Goal: Book appointment/travel/reservation

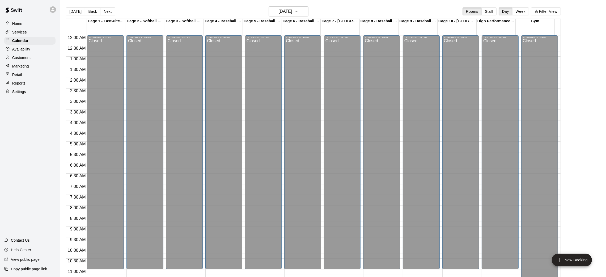
scroll to position [246, 0]
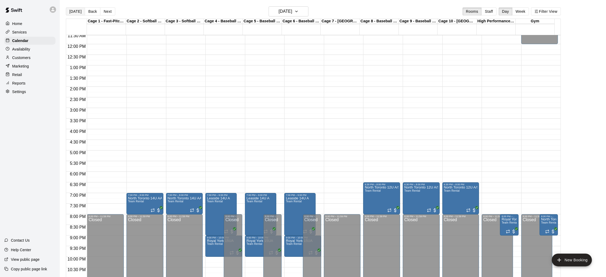
click at [69, 11] on button "[DATE]" at bounding box center [75, 11] width 19 height 8
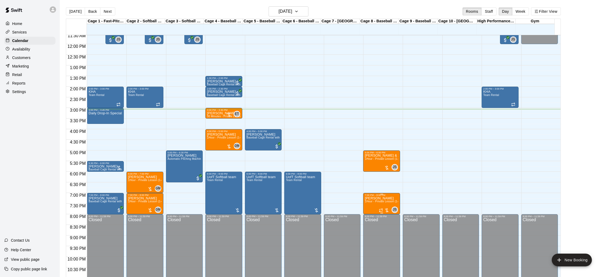
click at [378, 202] on span "1Hour - Private Lesson (1-on-1)" at bounding box center [384, 201] width 40 height 3
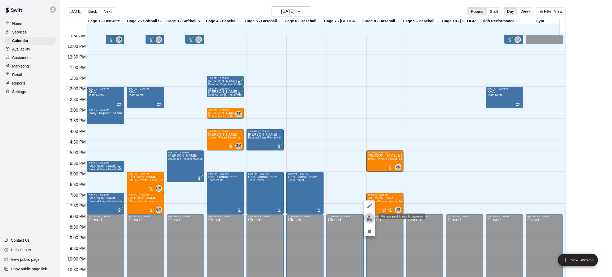
click at [371, 219] on img "edit" at bounding box center [369, 218] width 6 height 6
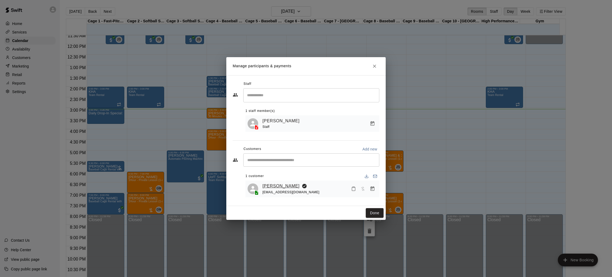
click at [269, 185] on link "[PERSON_NAME]" at bounding box center [280, 185] width 37 height 7
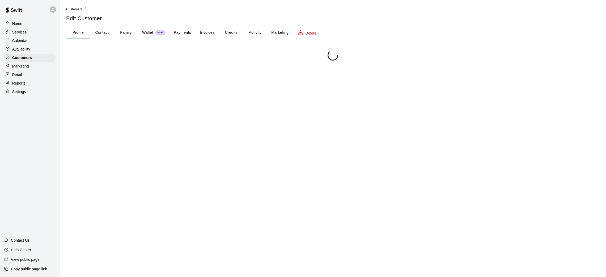
scroll to position [10, 0]
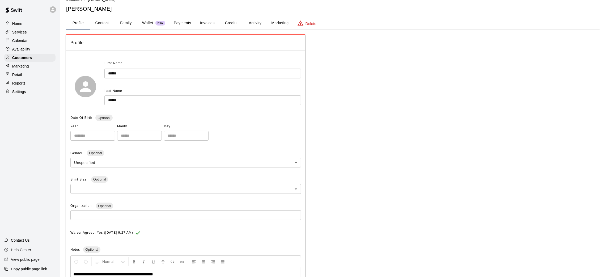
click at [104, 25] on button "Contact" at bounding box center [102, 23] width 24 height 13
select select "**"
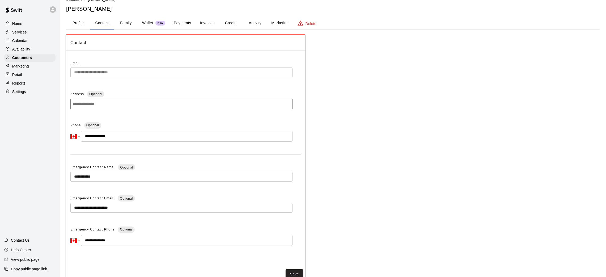
click at [32, 38] on div "Calendar" at bounding box center [29, 41] width 51 height 8
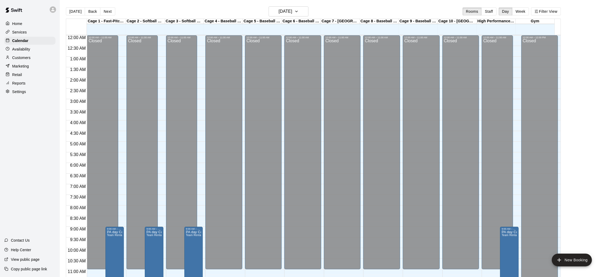
scroll to position [246, 0]
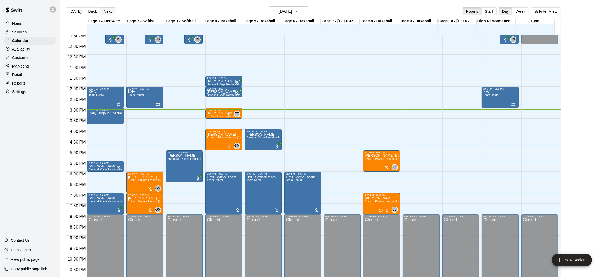
click at [105, 11] on button "Next" at bounding box center [107, 11] width 15 height 8
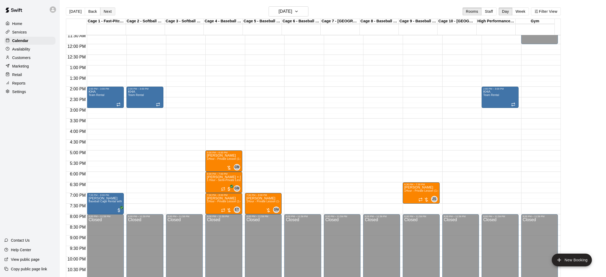
click at [110, 9] on button "Next" at bounding box center [107, 11] width 15 height 8
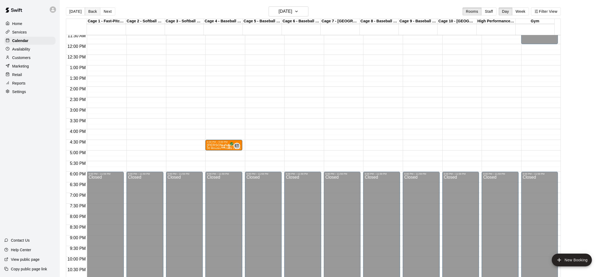
click at [94, 12] on button "Back" at bounding box center [93, 11] width 16 height 8
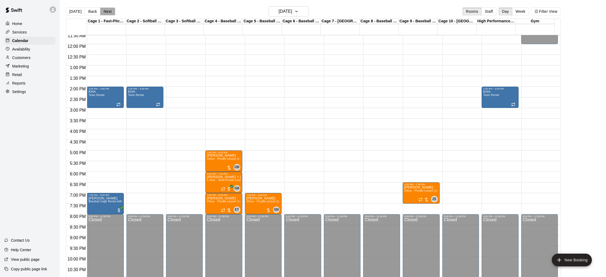
click at [112, 10] on button "Next" at bounding box center [107, 11] width 15 height 8
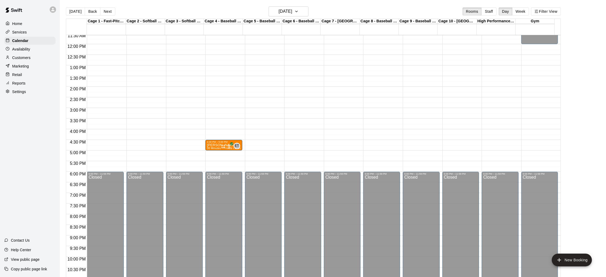
scroll to position [166, 0]
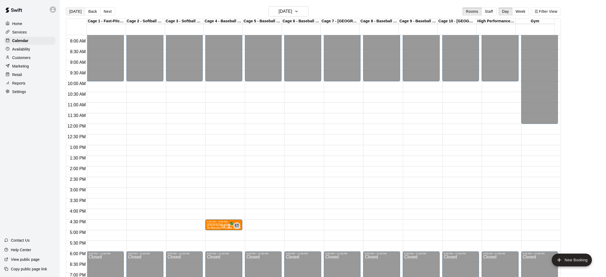
click at [74, 8] on button "[DATE]" at bounding box center [75, 11] width 19 height 8
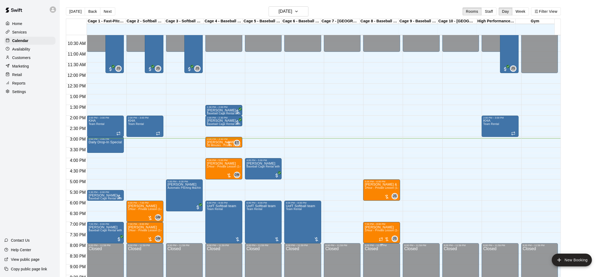
scroll to position [246, 0]
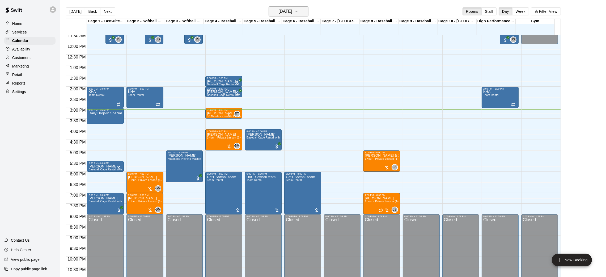
click at [292, 10] on h6 "[DATE]" at bounding box center [285, 11] width 14 height 7
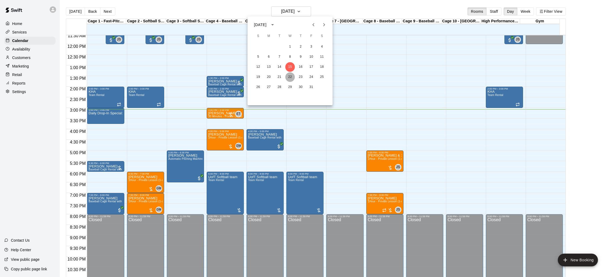
click at [290, 75] on button "22" at bounding box center [290, 77] width 10 height 10
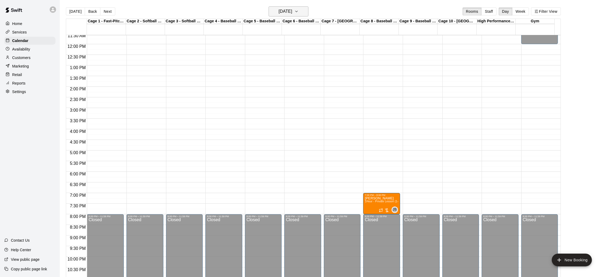
click at [292, 14] on h6 "[DATE]" at bounding box center [285, 11] width 14 height 7
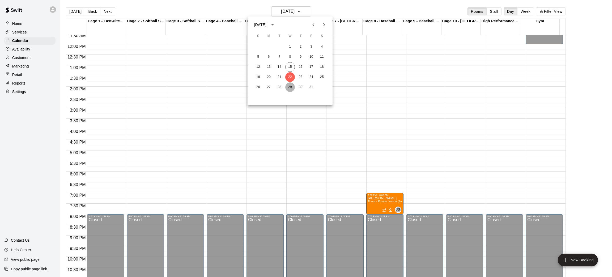
click at [291, 84] on button "29" at bounding box center [290, 87] width 10 height 10
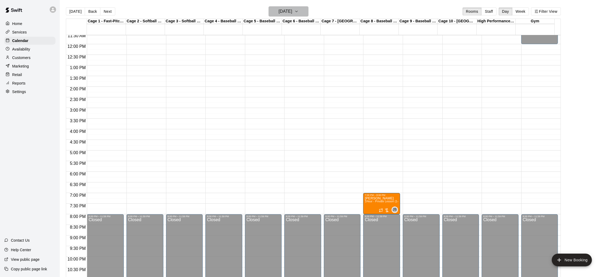
click at [307, 11] on button "[DATE]" at bounding box center [288, 11] width 40 height 10
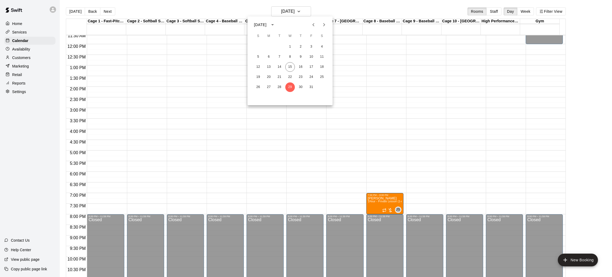
click at [321, 24] on icon "Next month" at bounding box center [324, 25] width 6 height 6
click at [291, 56] on button "5" at bounding box center [290, 57] width 10 height 10
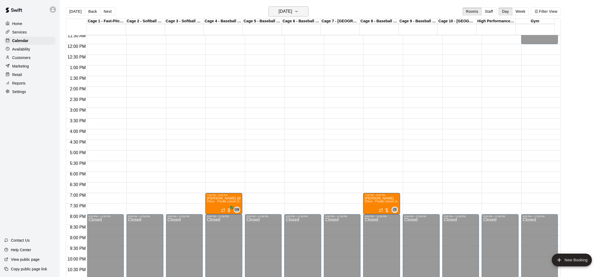
click at [305, 7] on button "[DATE]" at bounding box center [288, 11] width 40 height 10
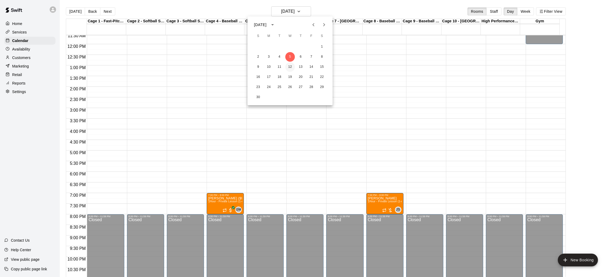
click at [290, 64] on button "12" at bounding box center [290, 67] width 10 height 10
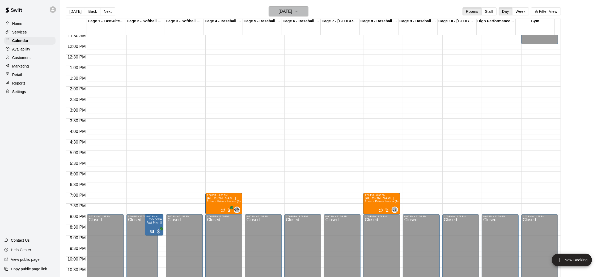
click at [291, 9] on h6 "[DATE]" at bounding box center [285, 11] width 14 height 7
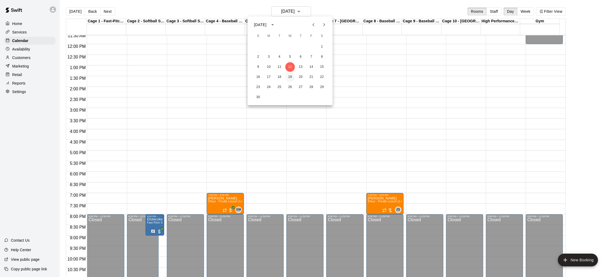
click at [290, 73] on button "19" at bounding box center [290, 77] width 10 height 10
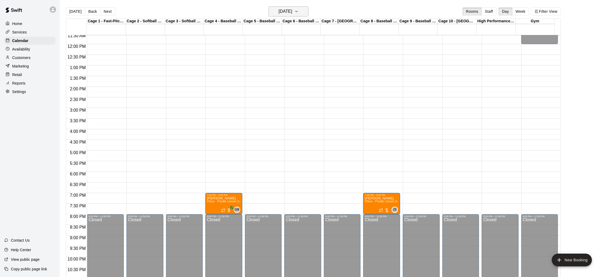
click at [290, 11] on h6 "[DATE]" at bounding box center [285, 11] width 14 height 7
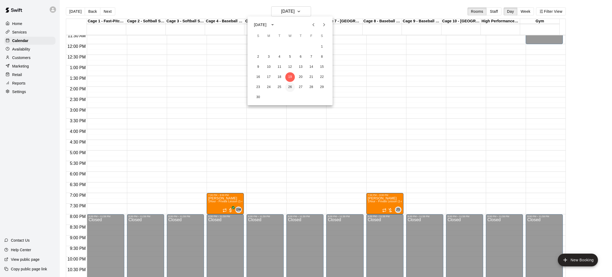
click at [292, 85] on button "26" at bounding box center [290, 87] width 10 height 10
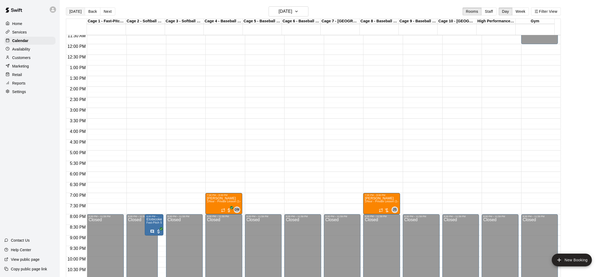
click at [71, 12] on button "[DATE]" at bounding box center [75, 11] width 19 height 8
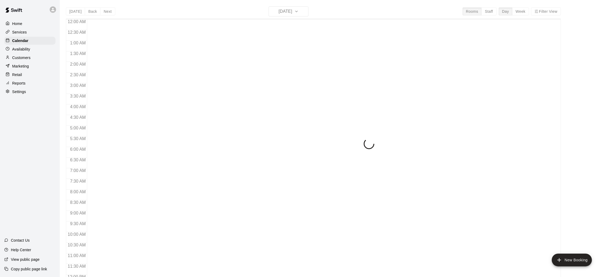
scroll to position [246, 0]
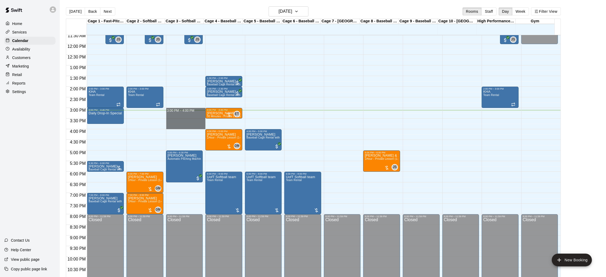
drag, startPoint x: 174, startPoint y: 111, endPoint x: 176, endPoint y: 126, distance: 15.5
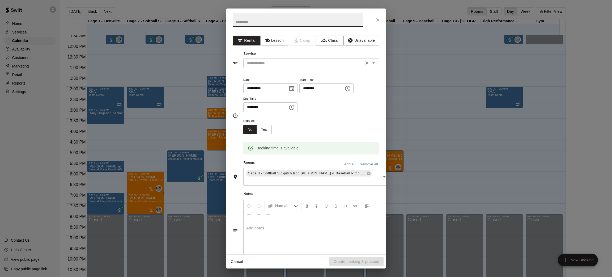
click at [269, 62] on input "text" at bounding box center [303, 63] width 117 height 7
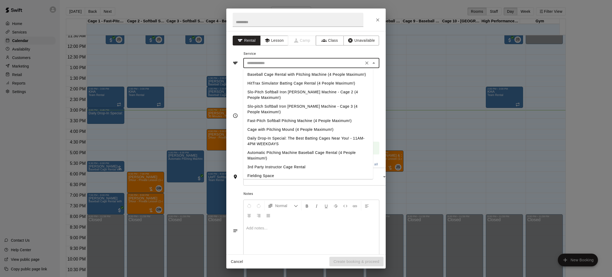
click at [280, 145] on li "Daily Drop-In Special: The Best Batting Cages Near You! - 11AM-4PM WEEKDAYS" at bounding box center [308, 141] width 130 height 14
type input "**********"
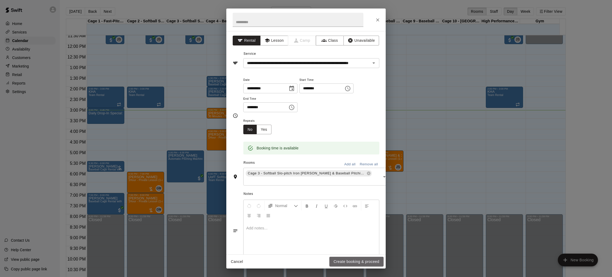
click at [351, 262] on button "Create booking & proceed" at bounding box center [356, 261] width 54 height 10
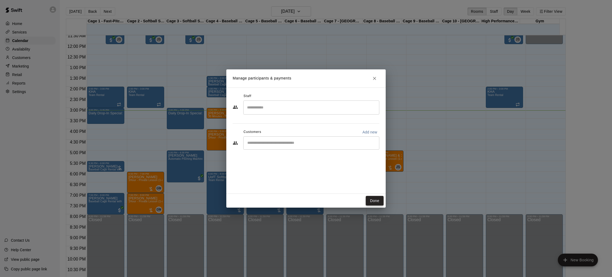
click at [370, 197] on button "Done" at bounding box center [375, 201] width 18 height 10
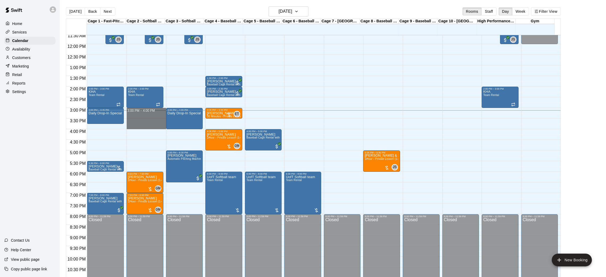
drag, startPoint x: 149, startPoint y: 111, endPoint x: 150, endPoint y: 126, distance: 14.9
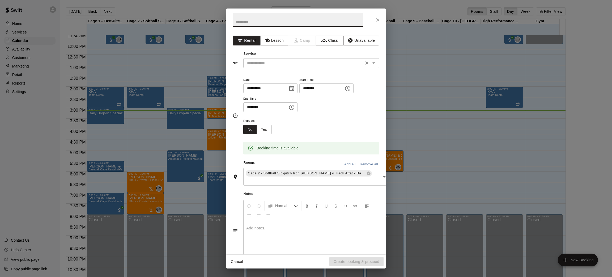
click at [269, 63] on input "text" at bounding box center [303, 63] width 117 height 7
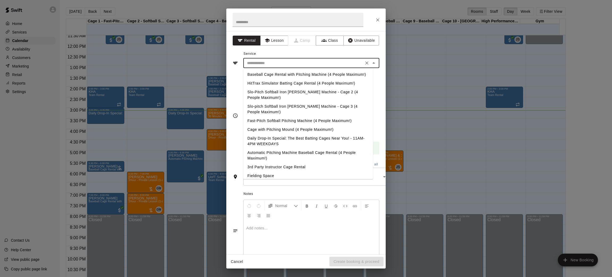
click at [283, 144] on li "Daily Drop-In Special: The Best Batting Cages Near You! - 11AM-4PM WEEKDAYS" at bounding box center [308, 141] width 130 height 14
type input "**********"
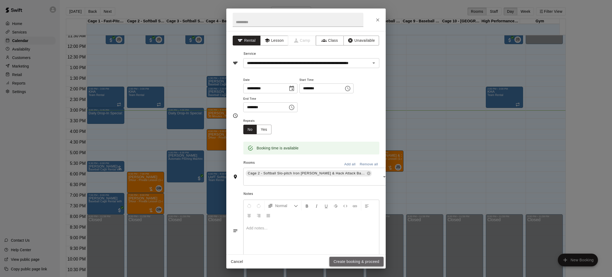
click at [353, 264] on button "Create booking & proceed" at bounding box center [356, 261] width 54 height 10
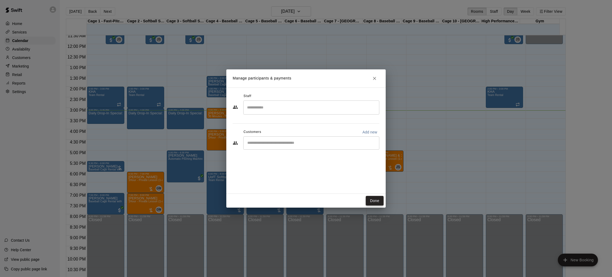
click at [366, 200] on button "Done" at bounding box center [375, 201] width 18 height 10
